Goal: Task Accomplishment & Management: Manage account settings

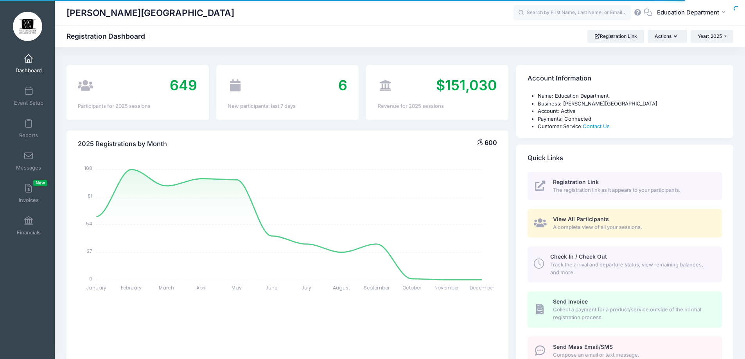
select select
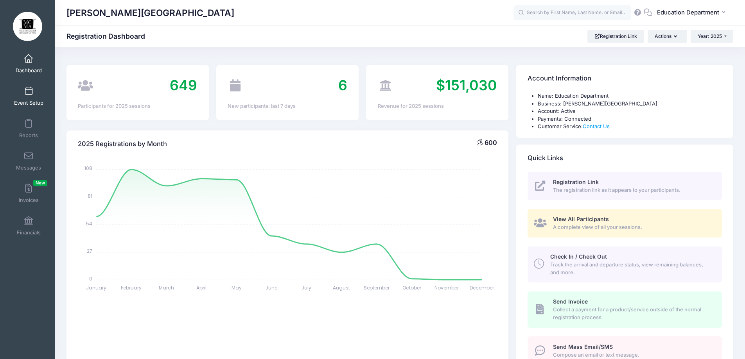
click at [42, 83] on link "Event Setup" at bounding box center [28, 95] width 37 height 27
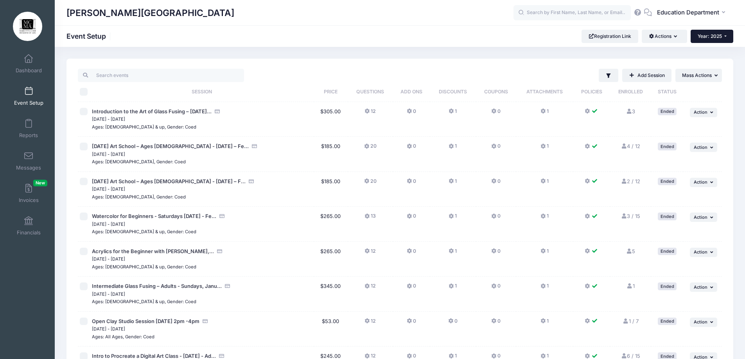
click at [716, 34] on span "Year: 2025" at bounding box center [709, 36] width 24 height 6
click at [717, 57] on link "Year: 2024" at bounding box center [715, 61] width 51 height 10
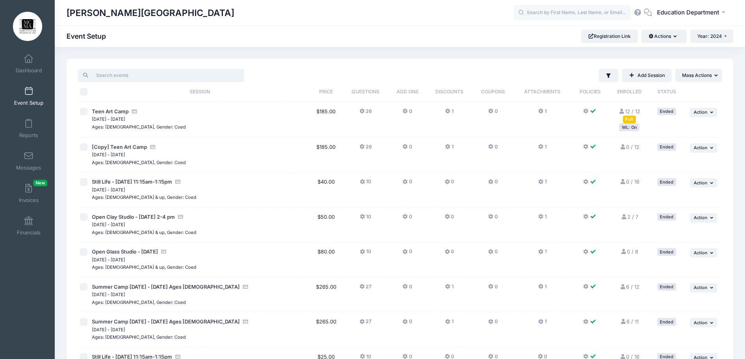
click at [112, 78] on input "search" at bounding box center [161, 75] width 166 height 13
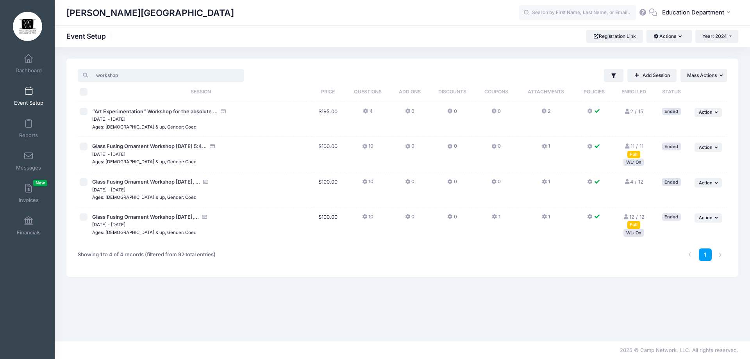
type input "workshop"
click at [711, 182] on span "Action" at bounding box center [706, 182] width 14 height 5
click at [677, 216] on link "Duplicate Session" at bounding box center [683, 215] width 71 height 15
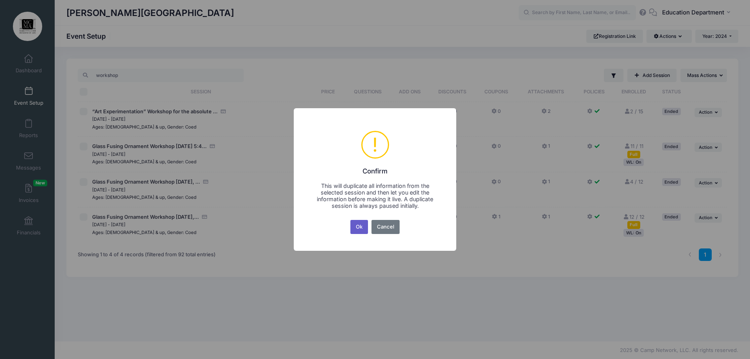
click at [363, 227] on button "Ok" at bounding box center [360, 227] width 18 height 14
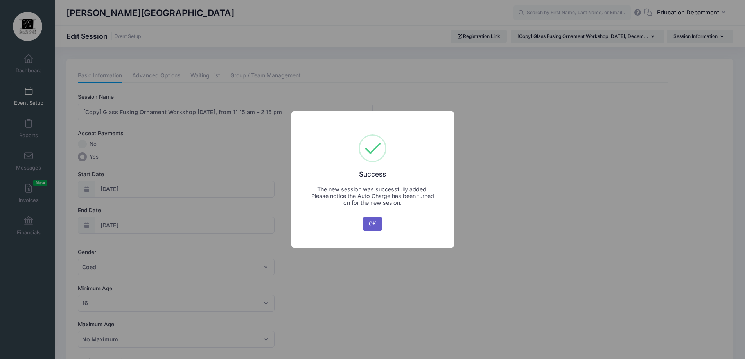
click at [365, 223] on button "OK" at bounding box center [372, 224] width 19 height 14
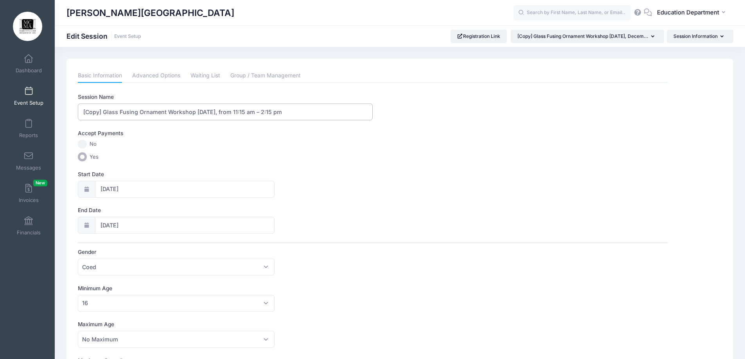
click at [104, 109] on input "[Copy] Glass Fusing Ornament Workshop Tuesday, December 3, 2024, from 11:15 am …" at bounding box center [225, 112] width 295 height 17
click at [181, 114] on input "Glass Fusing Ornament Workshop [DATE], from 11:15 am – 2:15 pm" at bounding box center [225, 112] width 295 height 17
click at [181, 114] on input "Glass Fusing Ornament Workshop Tuesday, December 3, 2024, from 11:15 am – 2:15 …" at bounding box center [225, 112] width 295 height 17
click at [190, 112] on input "Glass Fusing Ornament Workshop Tuesday, December 3, 2024, from 11:15 am – 2:15 …" at bounding box center [225, 112] width 295 height 17
click at [190, 113] on input "Glass Fusing Ornament Workshop Tuesday, December 3, 2024, from 11:15 am – 2:15 …" at bounding box center [225, 112] width 295 height 17
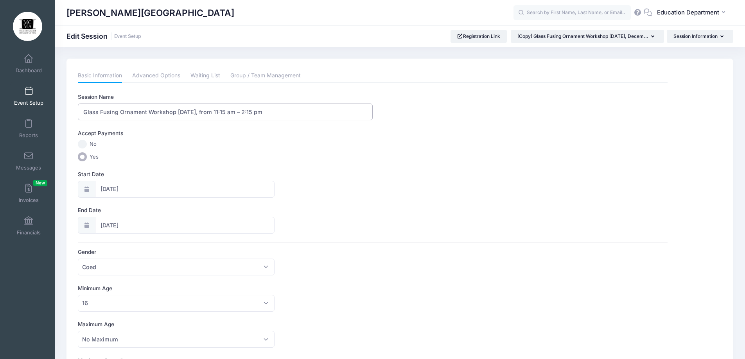
click at [190, 113] on input "Glass Fusing Ornament Workshop Tuesday, December 3, 2024, from 11:15 am – 2:15 …" at bounding box center [225, 112] width 295 height 17
click at [234, 113] on input "Glass Fusing Ornament Workshop Saturday, December 3, 2024, from 11:15 am – 2:15…" at bounding box center [225, 112] width 295 height 17
click at [252, 113] on input "Glass Fusing Ornament Workshop Saturday, December 6, 2024, from 11:15 am – 2:15…" at bounding box center [225, 112] width 295 height 17
drag, startPoint x: 251, startPoint y: 113, endPoint x: 267, endPoint y: 114, distance: 16.1
click at [267, 114] on input "Glass Fusing Ornament Workshop Saturday, December 6, 2025, from 11:15 am – 2:15…" at bounding box center [225, 112] width 295 height 17
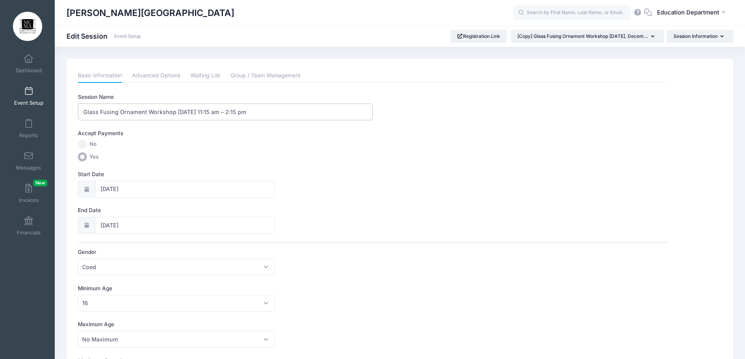
click at [265, 111] on input "Glass Fusing Ornament Workshop Saturday, December 6, 2025 11:15 am – 2:15 pm" at bounding box center [225, 112] width 295 height 17
click at [285, 112] on input "Glass Fusing Ornament Workshop Saturday, December 6, 2025 11:30 am – 2:15 pm" at bounding box center [225, 112] width 295 height 17
click at [294, 111] on input "Glass Fusing Ornament Workshop Saturday, December 6, 2025 11:30 am – 3:15 pm" at bounding box center [225, 112] width 295 height 17
type input "Glass Fusing Ornament Workshop Saturday, December 6, 2025 1:30 pm – 3:30 pm"
click at [222, 181] on input "12/03/2024" at bounding box center [184, 189] width 179 height 17
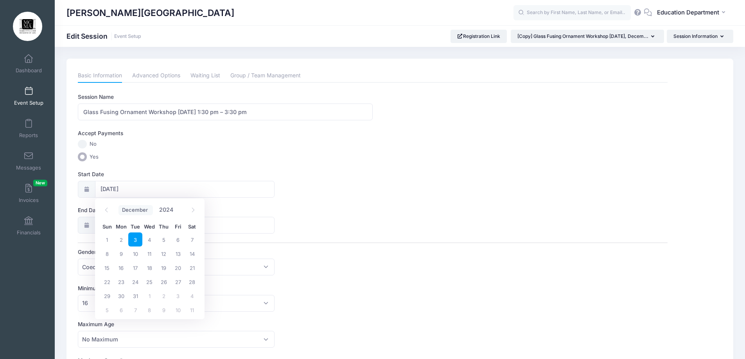
click at [152, 210] on select "January February March April May June July August September October November De…" at bounding box center [135, 210] width 35 height 10
click at [118, 205] on select "January February March April May June July August September October November De…" at bounding box center [135, 210] width 35 height 10
click at [142, 209] on select "January February March April May June July August September October November De…" at bounding box center [135, 210] width 35 height 10
select select "11"
click at [118, 205] on select "January February March April May June July August September October November De…" at bounding box center [135, 210] width 35 height 10
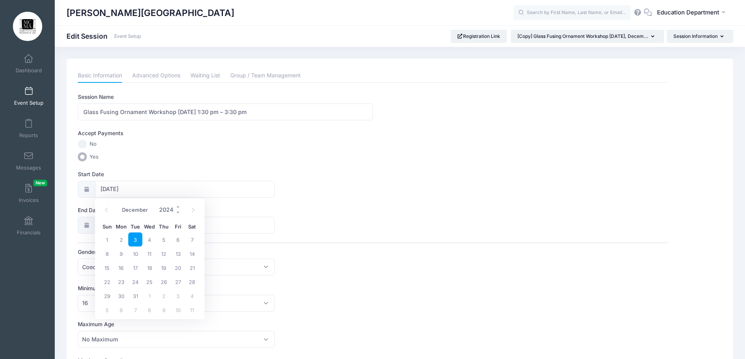
click at [167, 204] on div "January February March April May June July August September October November De…" at bounding box center [149, 207] width 75 height 13
click at [167, 206] on input "2024" at bounding box center [168, 210] width 25 height 12
click at [177, 213] on span at bounding box center [177, 213] width 5 height 6
click at [179, 206] on span at bounding box center [177, 207] width 5 height 6
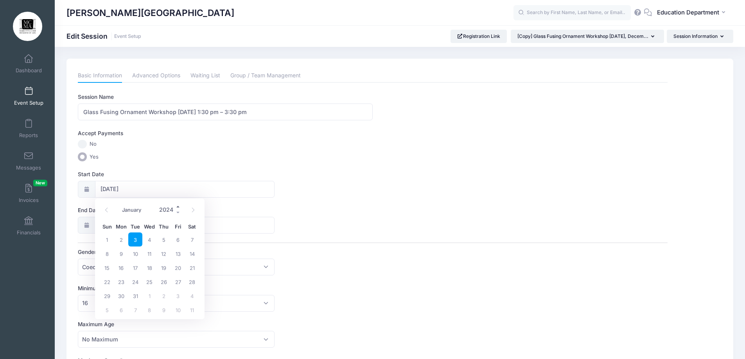
type input "2025"
click at [189, 241] on span "6" at bounding box center [192, 240] width 14 height 14
type input "12/06/2025"
type input "12/07/2025"
type input "2025"
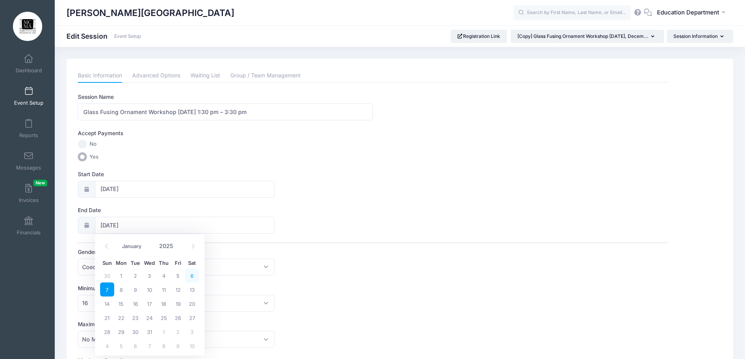
click at [190, 275] on span "6" at bounding box center [192, 276] width 14 height 14
type input "12/06/2025"
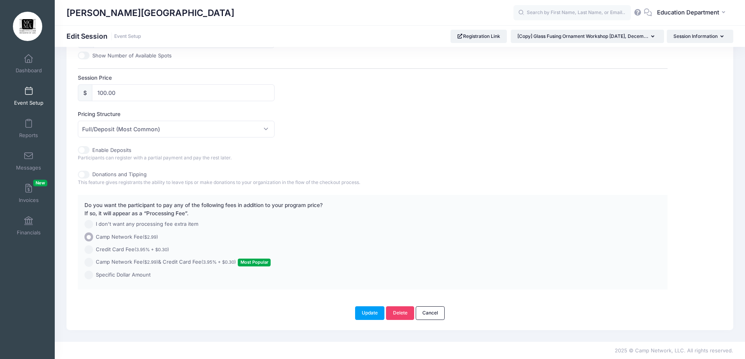
scroll to position [348, 0]
click at [367, 315] on button "Update" at bounding box center [370, 312] width 30 height 13
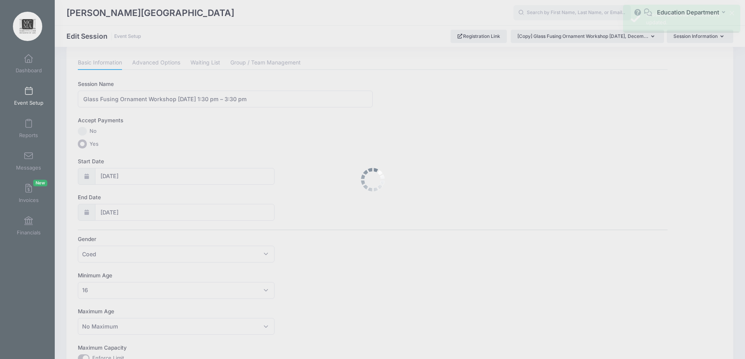
scroll to position [0, 0]
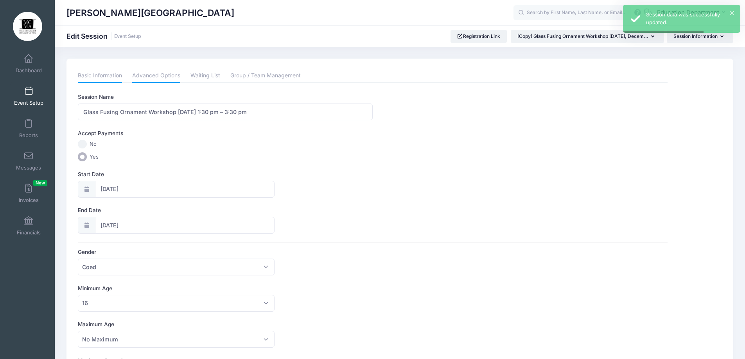
click at [165, 75] on link "Advanced Options" at bounding box center [156, 76] width 48 height 14
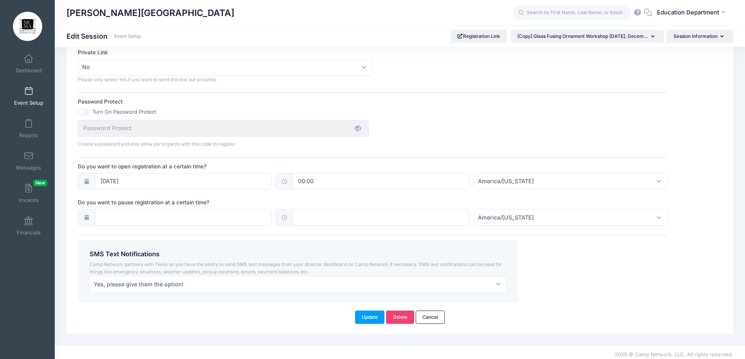
scroll to position [482, 0]
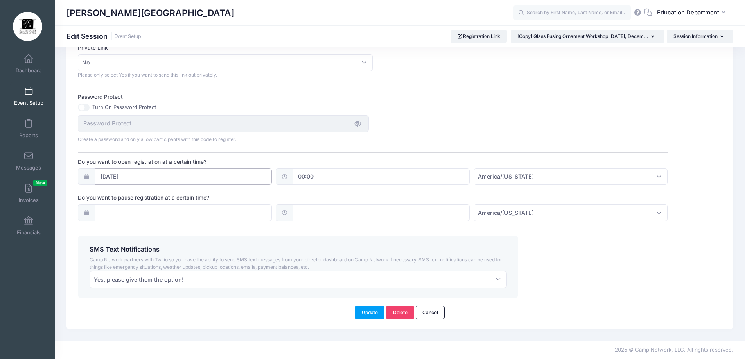
click at [236, 175] on input "06/03/2024" at bounding box center [183, 176] width 177 height 17
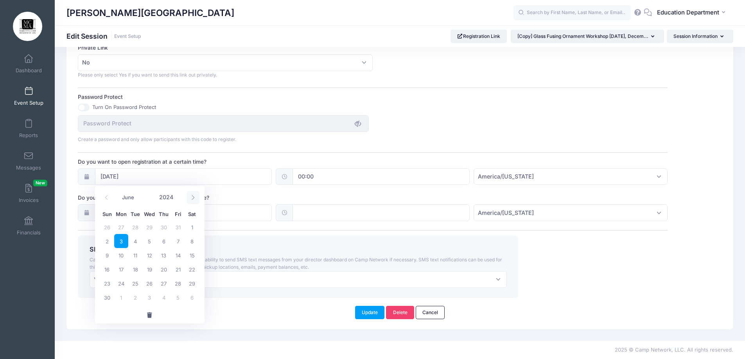
click at [192, 201] on span at bounding box center [192, 197] width 13 height 13
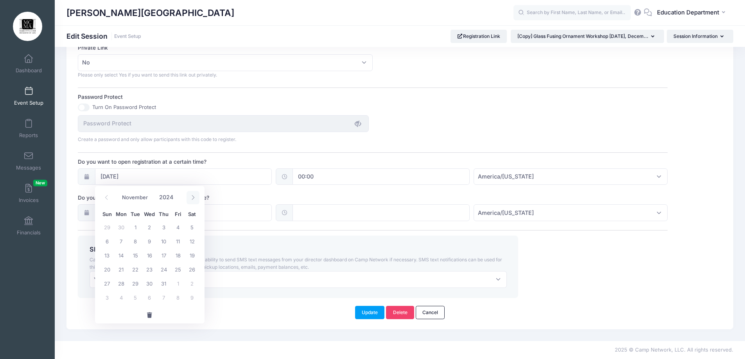
click at [192, 201] on span at bounding box center [192, 197] width 13 height 13
select select "11"
click at [192, 201] on span at bounding box center [192, 197] width 13 height 13
type input "2025"
click at [192, 201] on span at bounding box center [192, 197] width 13 height 13
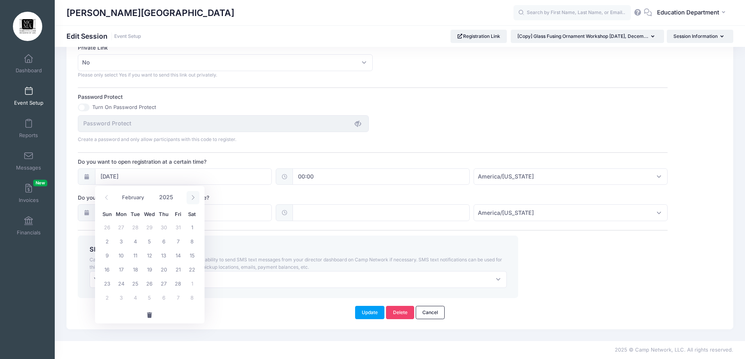
click at [192, 201] on span at bounding box center [192, 197] width 13 height 13
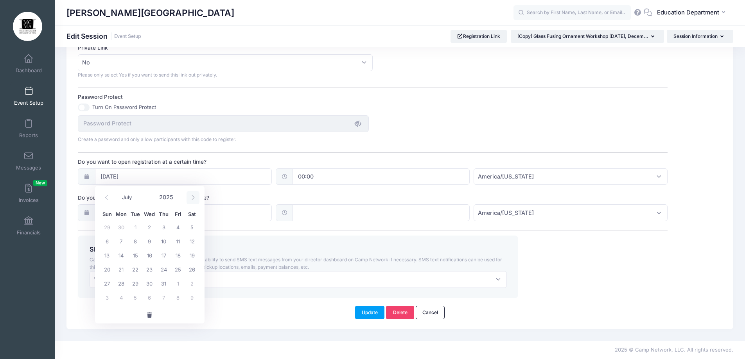
click at [192, 201] on span at bounding box center [192, 197] width 13 height 13
click at [191, 199] on icon at bounding box center [192, 197] width 5 height 5
select select "9"
click at [149, 227] on span "1" at bounding box center [149, 227] width 14 height 14
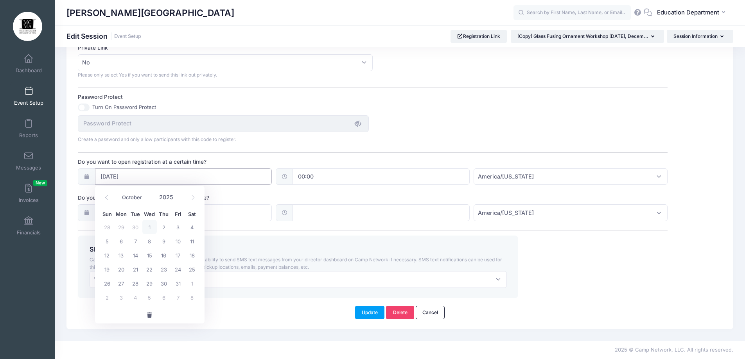
type input "10/01/2025"
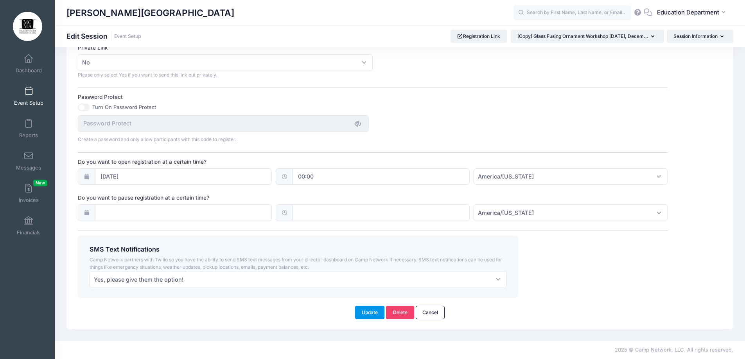
click at [357, 313] on button "Update" at bounding box center [370, 312] width 30 height 13
click at [360, 315] on button "Update" at bounding box center [370, 312] width 30 height 13
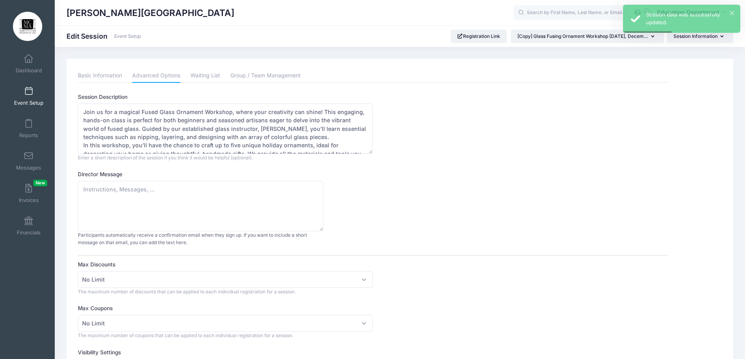
scroll to position [59, 0]
